Goal: Task Accomplishment & Management: Manage account settings

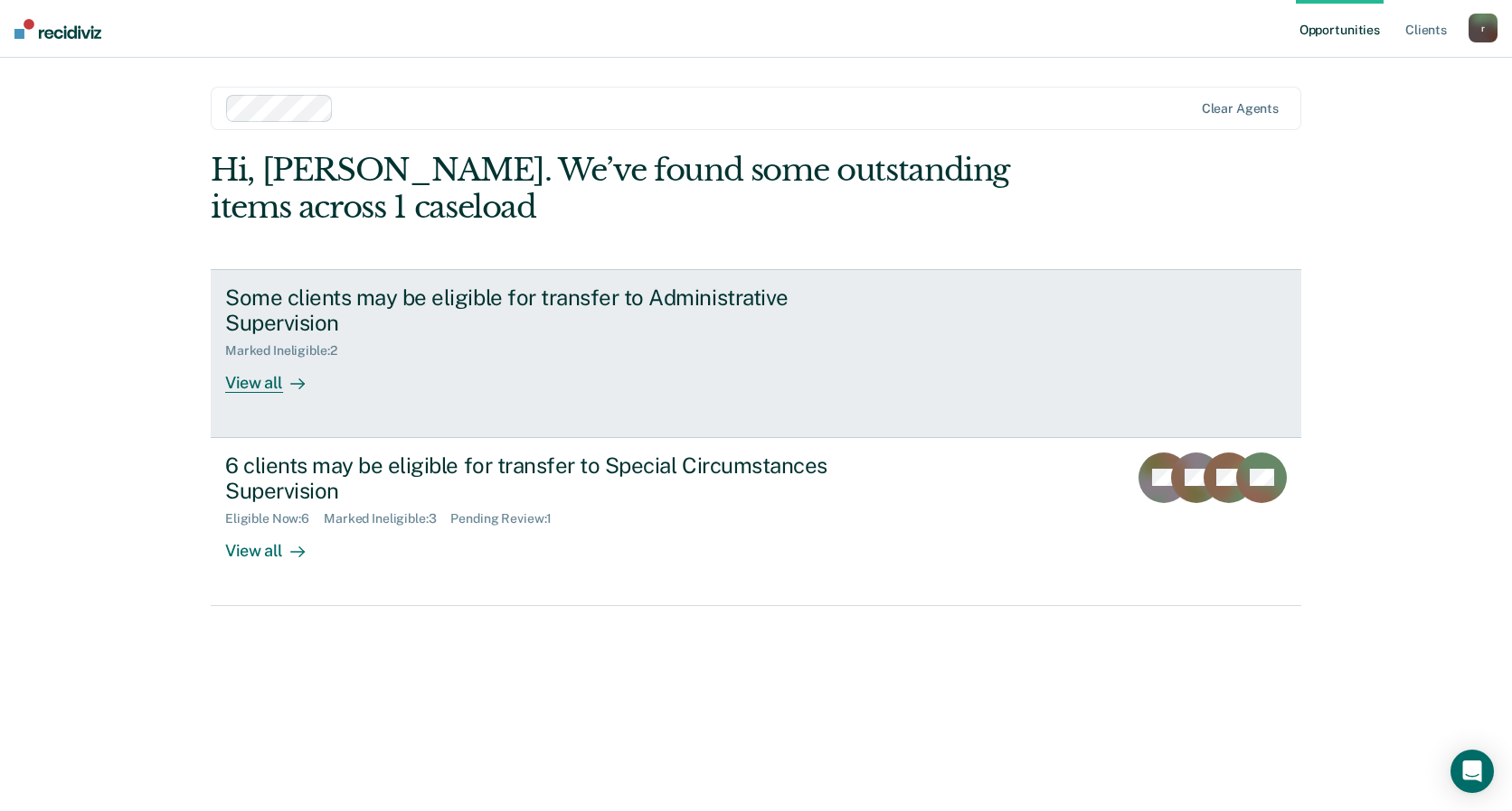
click at [276, 391] on div "View all" at bounding box center [275, 377] width 102 height 35
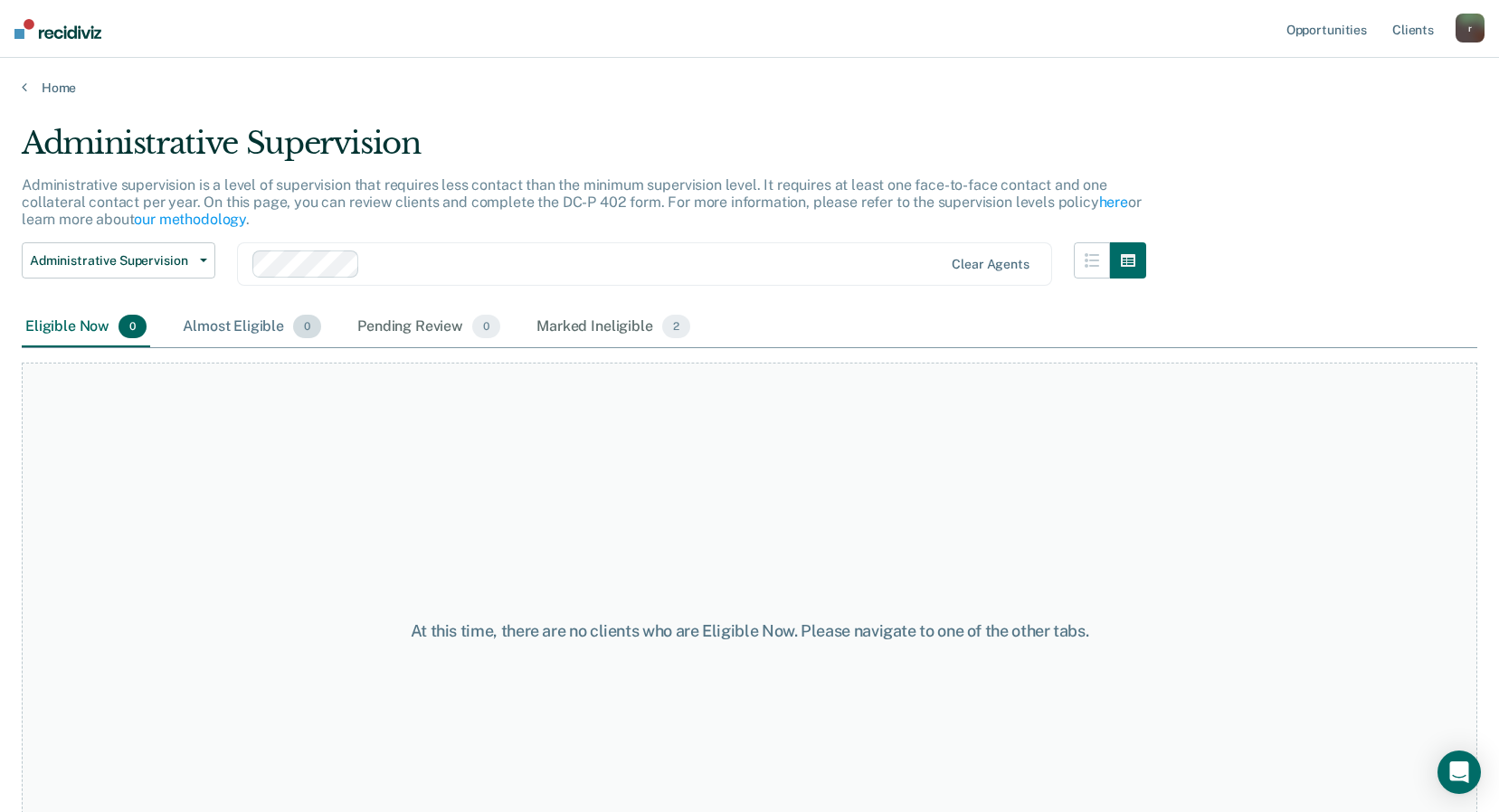
click at [229, 329] on div "Almost Eligible 0" at bounding box center [252, 328] width 146 height 40
click at [384, 318] on div "Pending Review 0" at bounding box center [428, 328] width 150 height 40
click at [620, 333] on div "Marked Ineligible 2" at bounding box center [613, 328] width 161 height 40
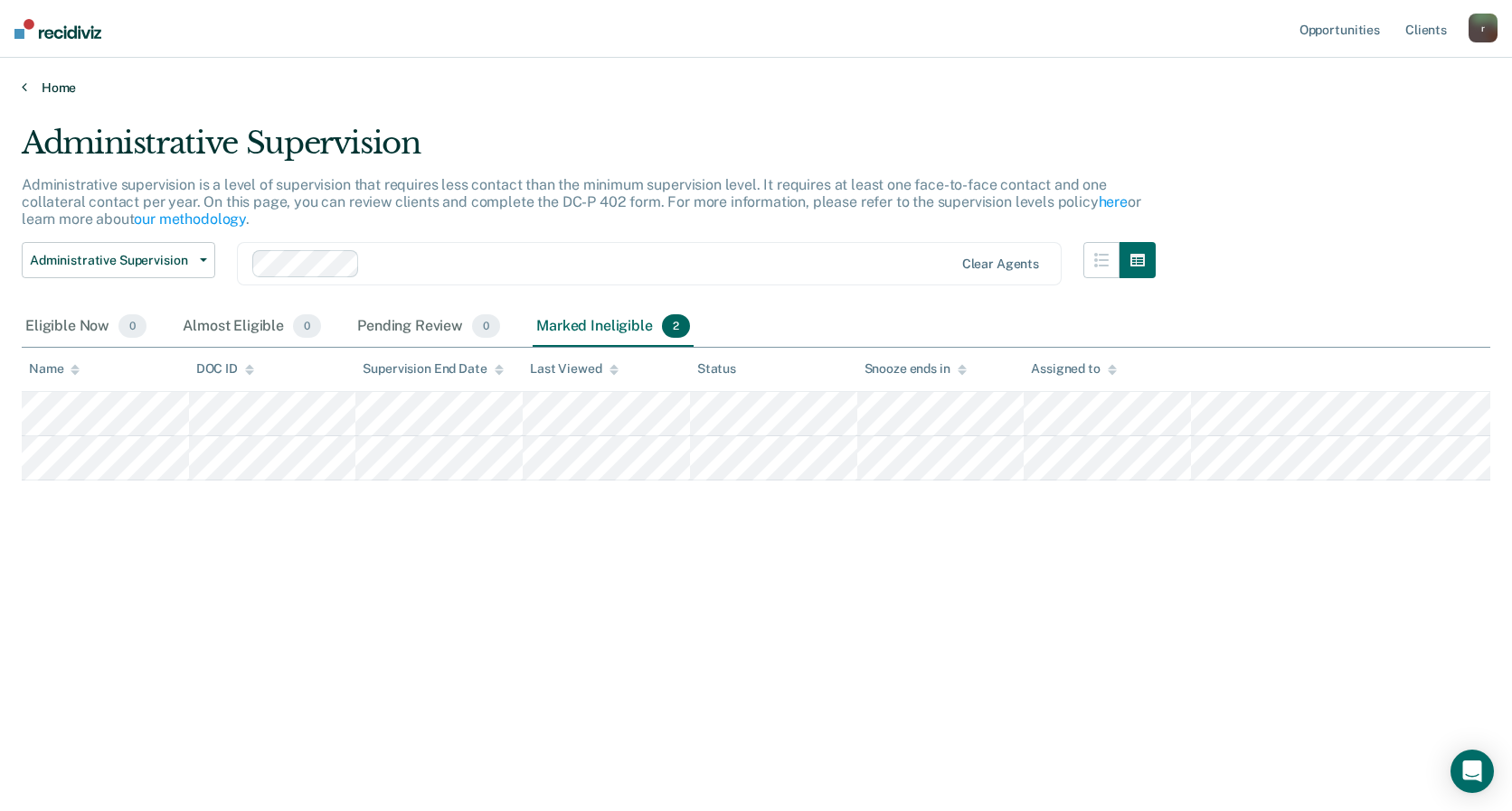
click at [72, 88] on link "Home" at bounding box center [756, 87] width 1468 height 16
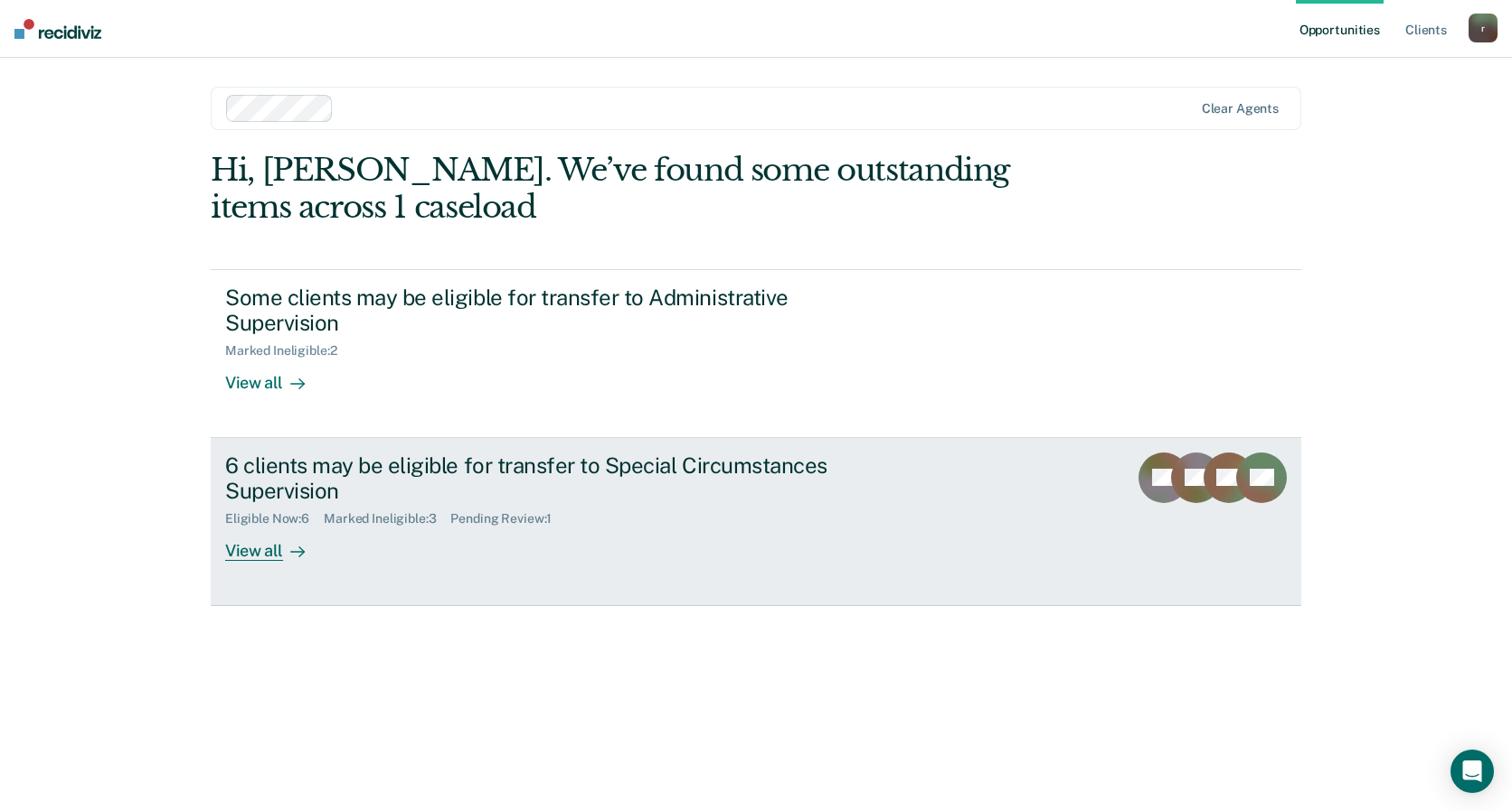
click at [301, 489] on div "6 clients may be eligible for transfer to Special Circumstances Supervision" at bounding box center [542, 479] width 634 height 52
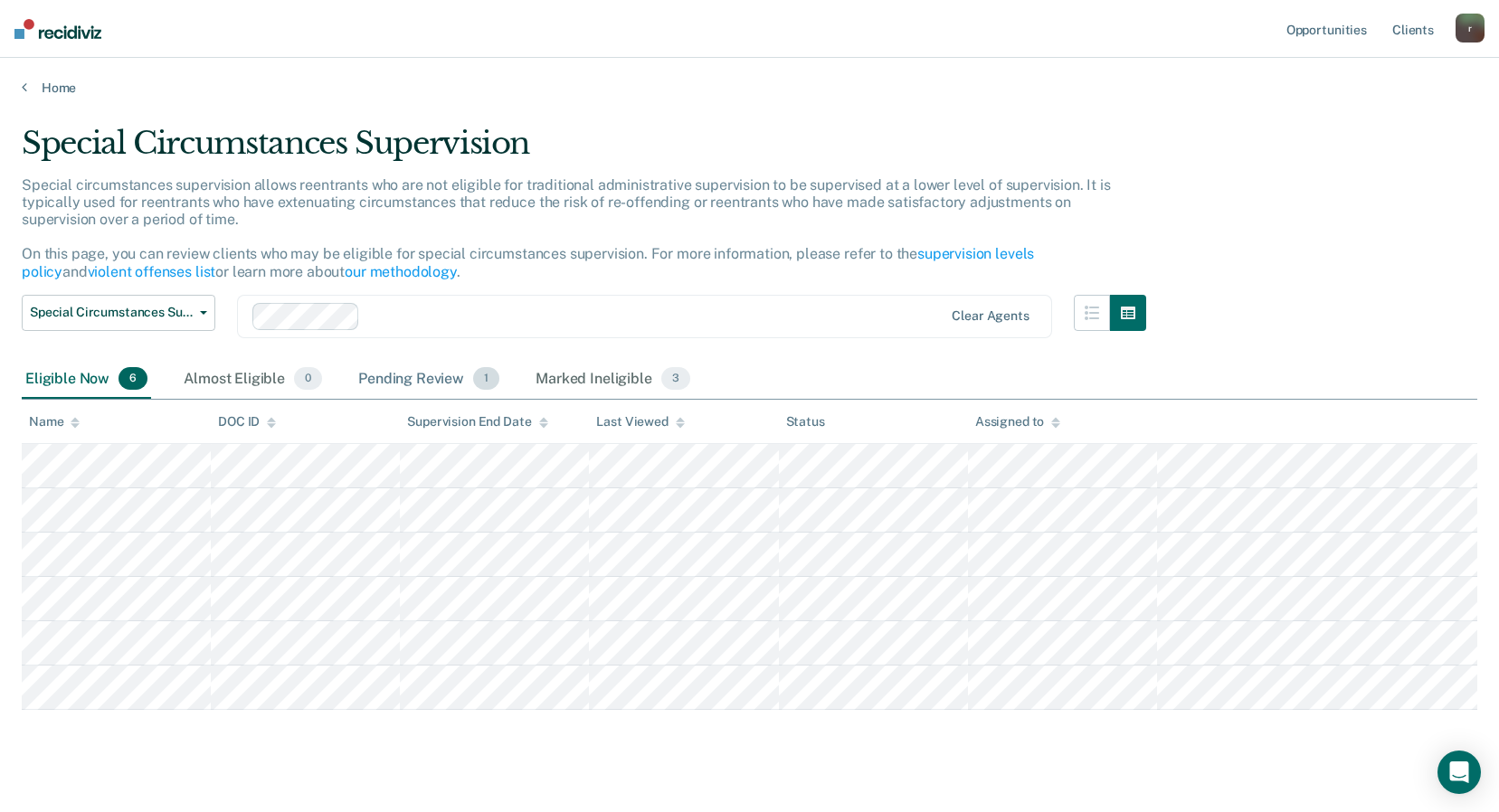
click at [369, 371] on div "Pending Review 1" at bounding box center [428, 380] width 148 height 40
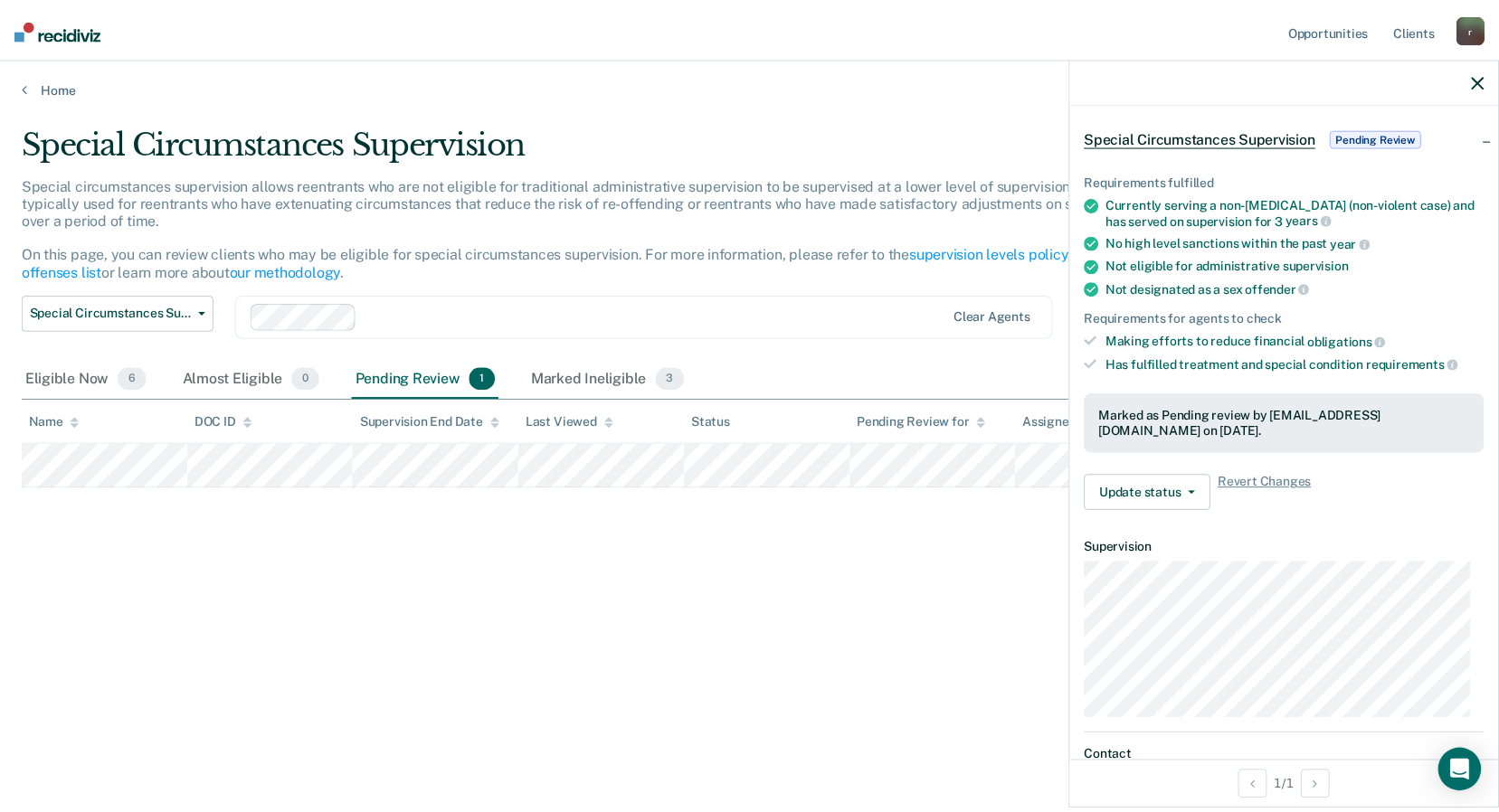
scroll to position [233, 0]
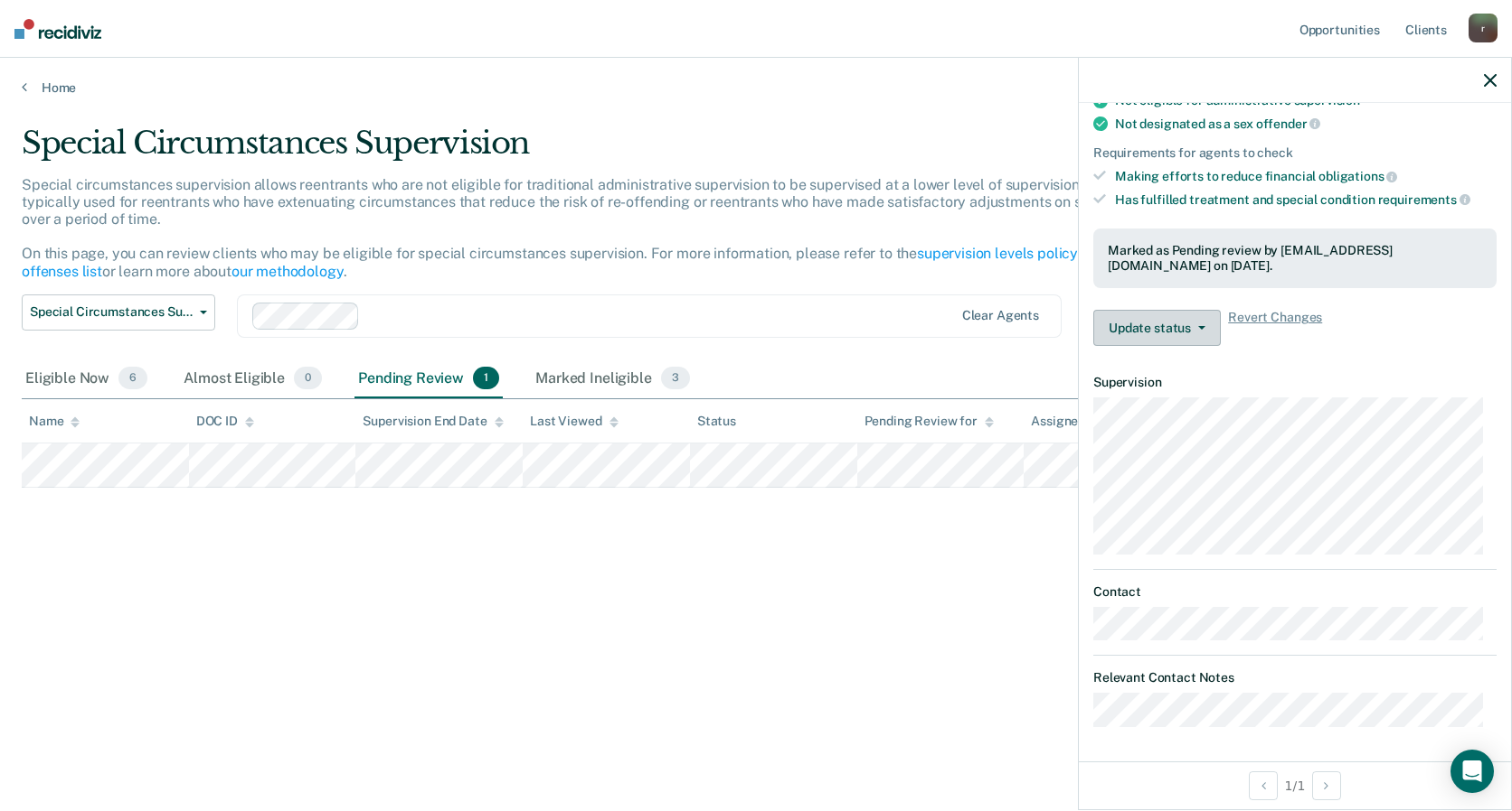
click at [1141, 337] on button "Update status" at bounding box center [1157, 327] width 128 height 36
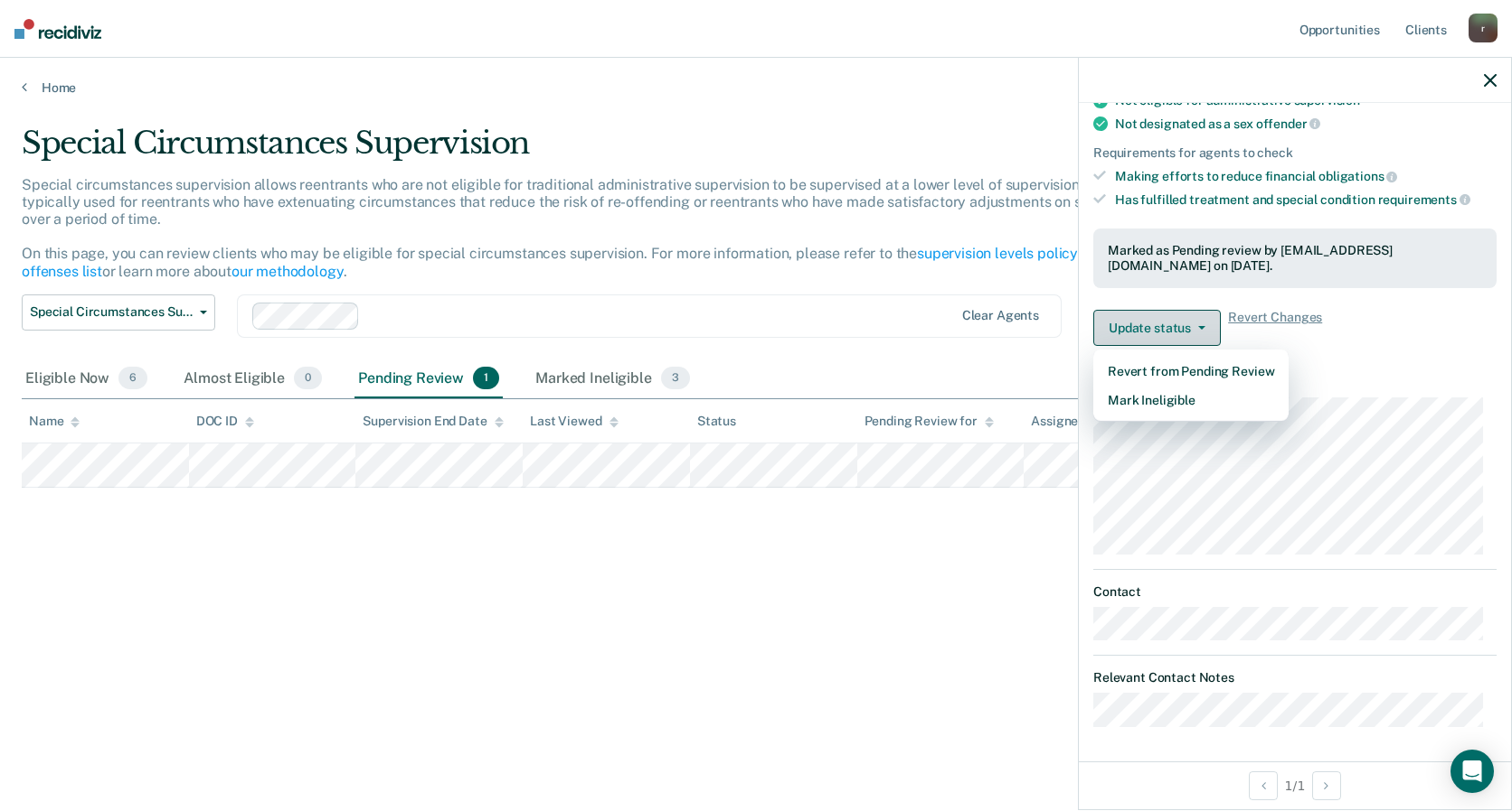
click at [1143, 335] on button "Update status" at bounding box center [1157, 327] width 128 height 36
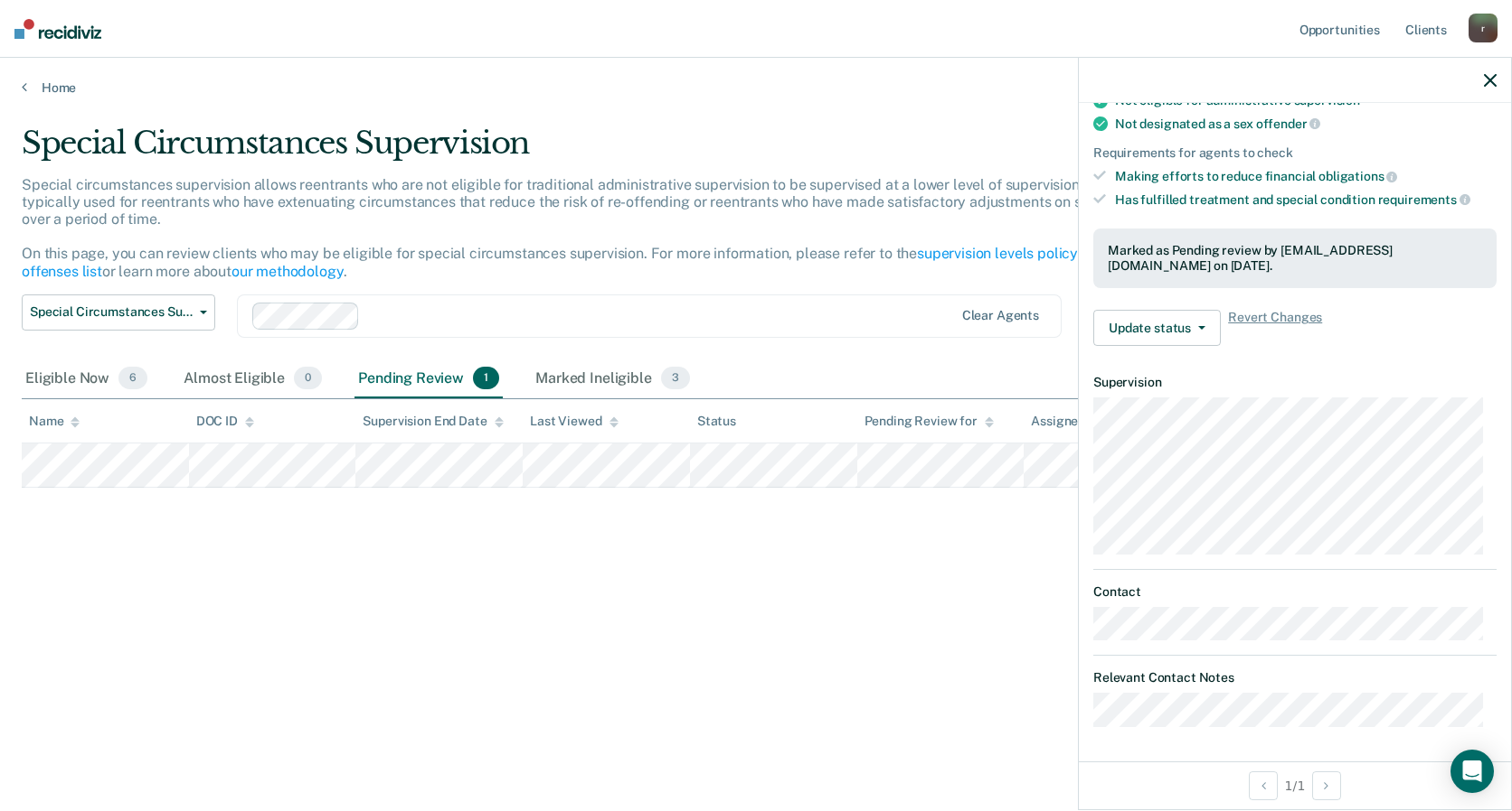
click at [720, 661] on div "Special Circumstances Supervision Special circumstances supervision allows reen…" at bounding box center [756, 400] width 1468 height 551
click at [36, 90] on link "Home" at bounding box center [756, 87] width 1468 height 16
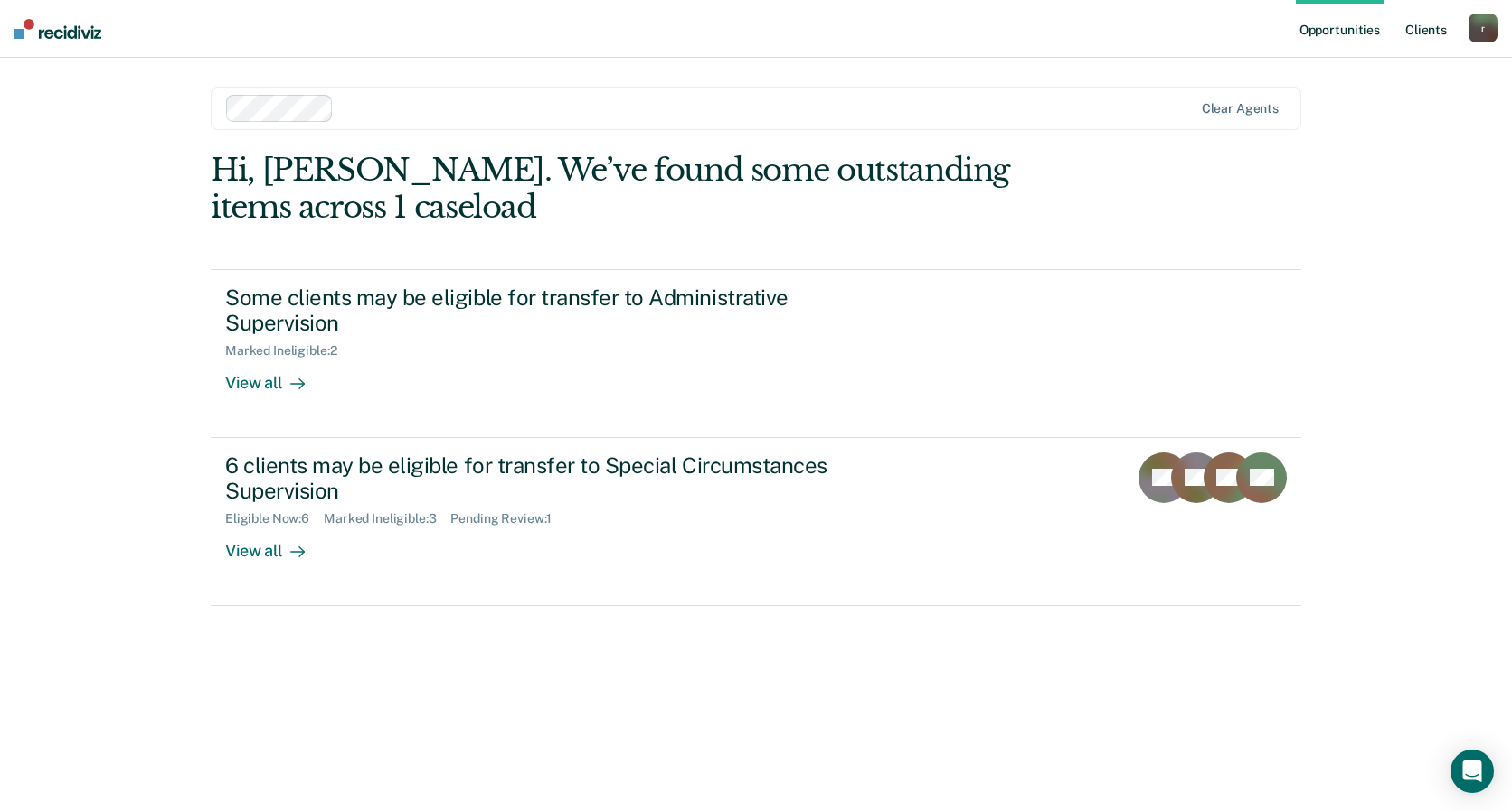
click at [1425, 33] on link "Client s" at bounding box center [1425, 29] width 49 height 58
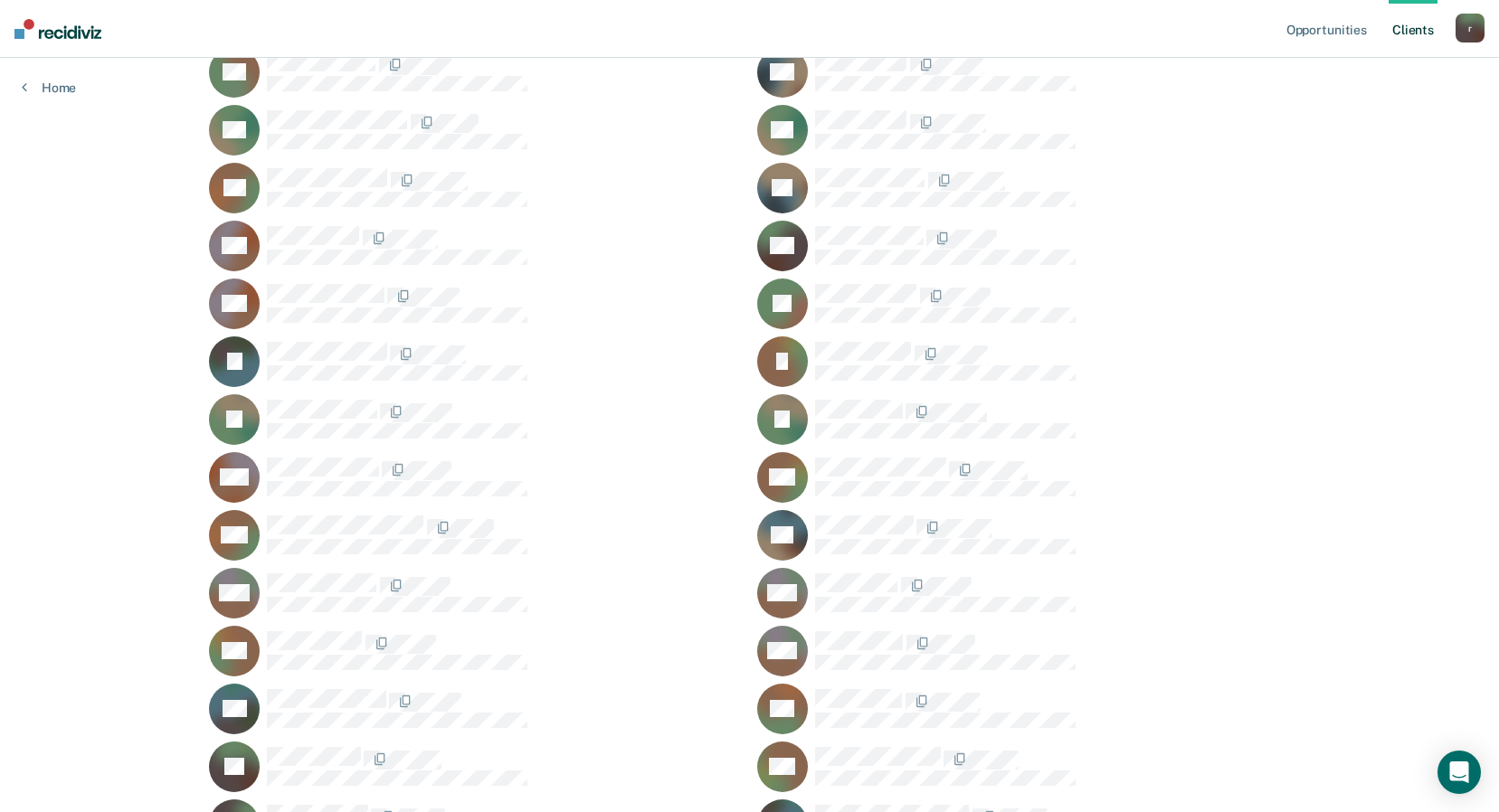
scroll to position [362, 0]
